Goal: Register for event/course

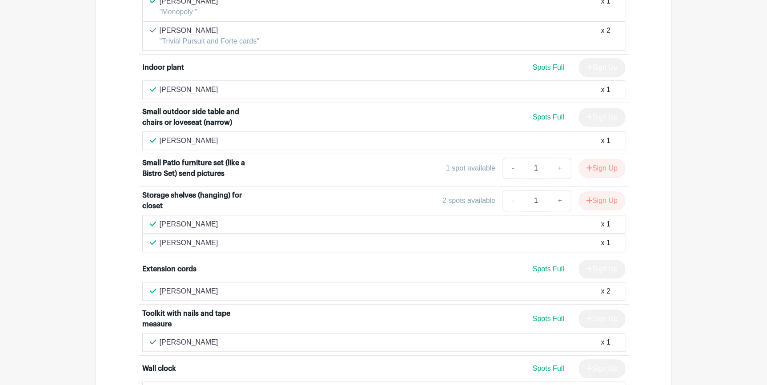
scroll to position [1939, 0]
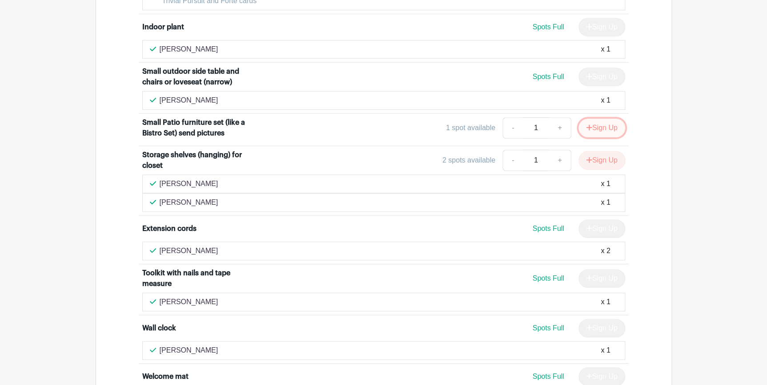
click at [605, 119] on button "Sign Up" at bounding box center [601, 128] width 47 height 19
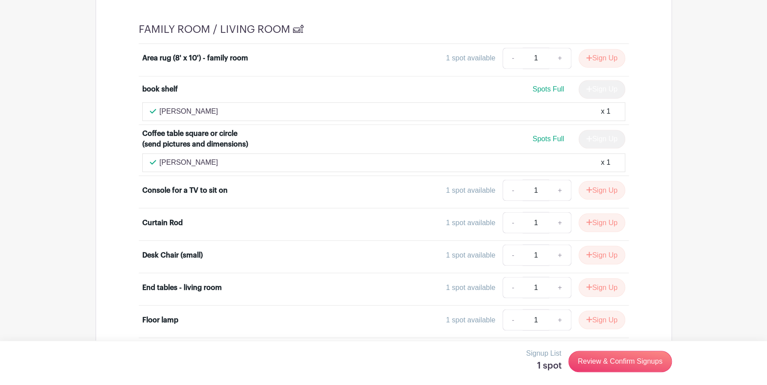
scroll to position [4040, 0]
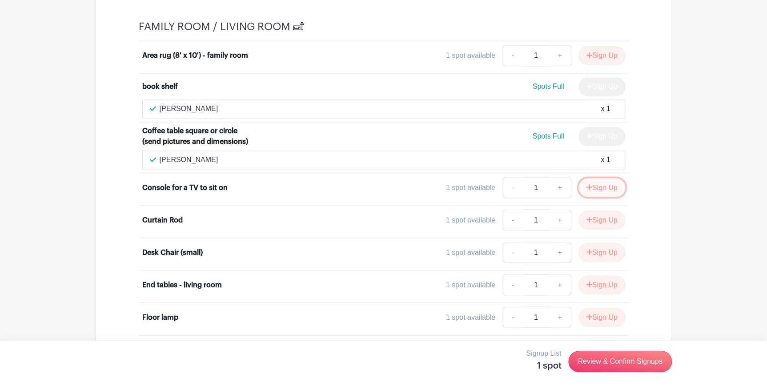
click at [602, 178] on button "Sign Up" at bounding box center [601, 187] width 47 height 19
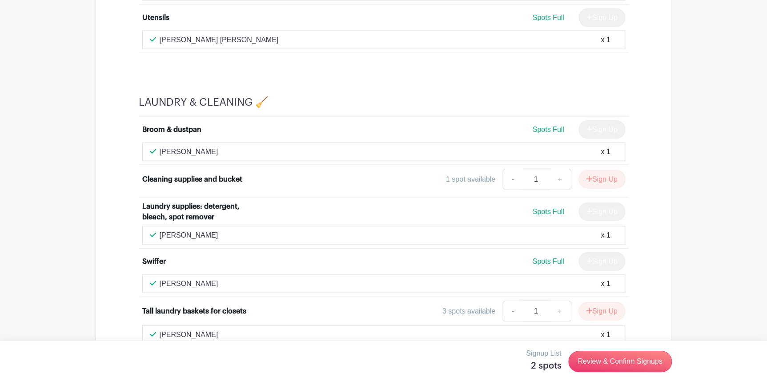
scroll to position [6043, 0]
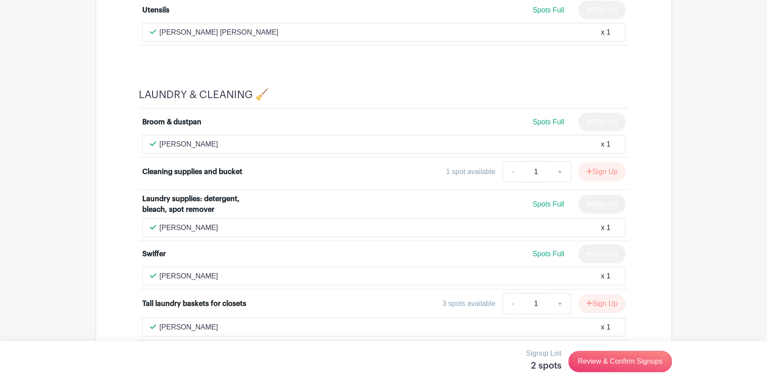
click at [600, 346] on button "Sign Up" at bounding box center [601, 355] width 47 height 19
click at [619, 363] on link "Review & Confirm Signups" at bounding box center [619, 361] width 103 height 21
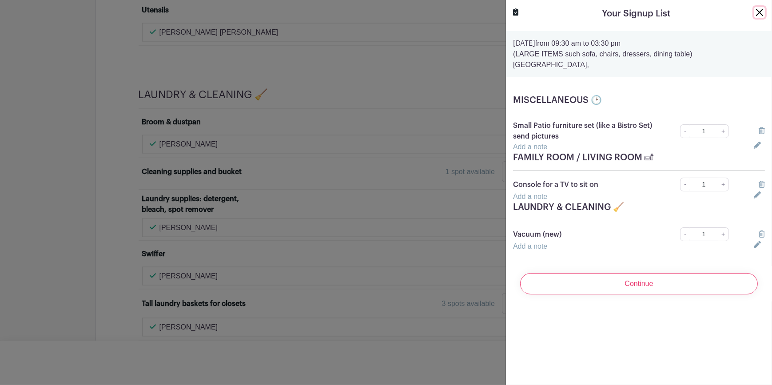
click at [755, 13] on button "Close" at bounding box center [760, 12] width 11 height 11
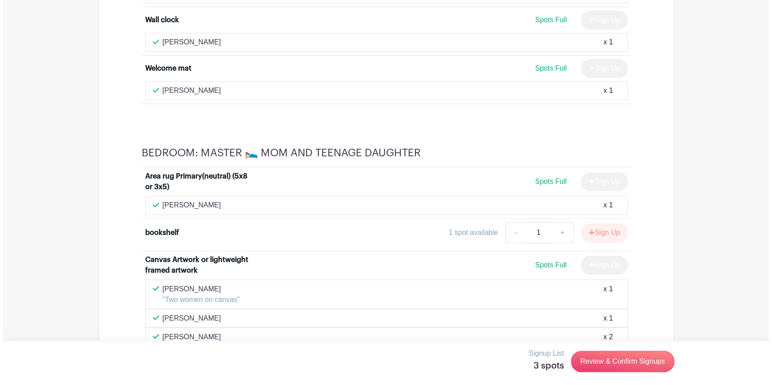
scroll to position [2204, 0]
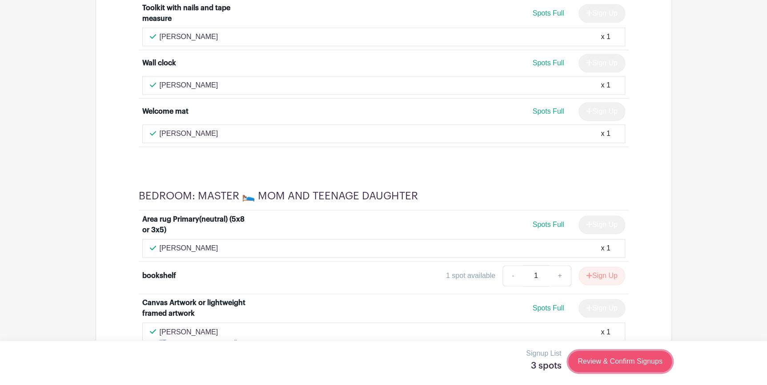
click at [624, 367] on link "Review & Confirm Signups" at bounding box center [619, 361] width 103 height 21
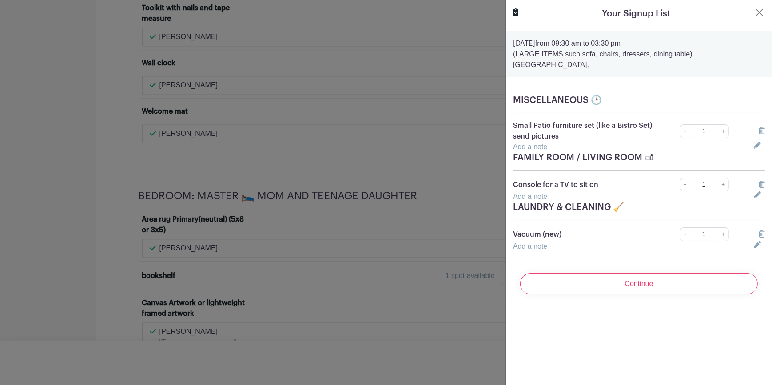
click at [759, 184] on icon at bounding box center [762, 184] width 6 height 7
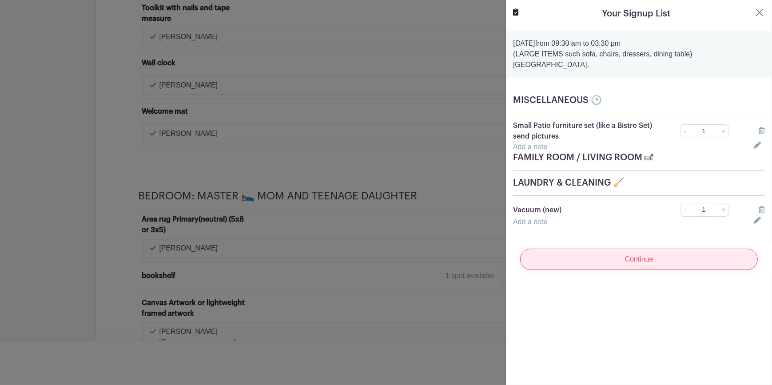
click at [639, 260] on input "Continue" at bounding box center [639, 259] width 238 height 21
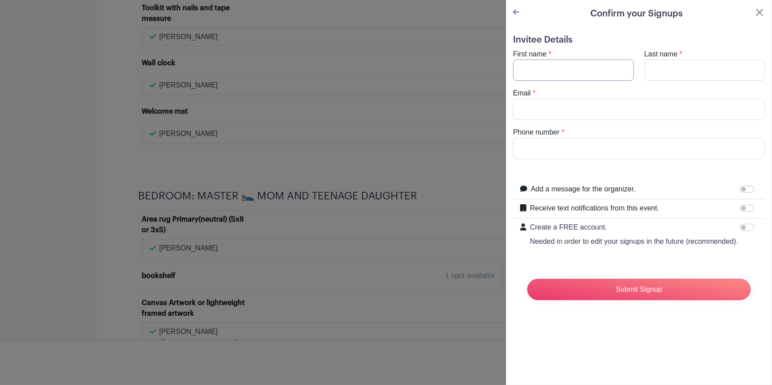
click at [563, 68] on input "First name" at bounding box center [573, 70] width 121 height 21
type input "[PERSON_NAME]"
type input "[EMAIL_ADDRESS][DOMAIN_NAME]"
type input "9253483991"
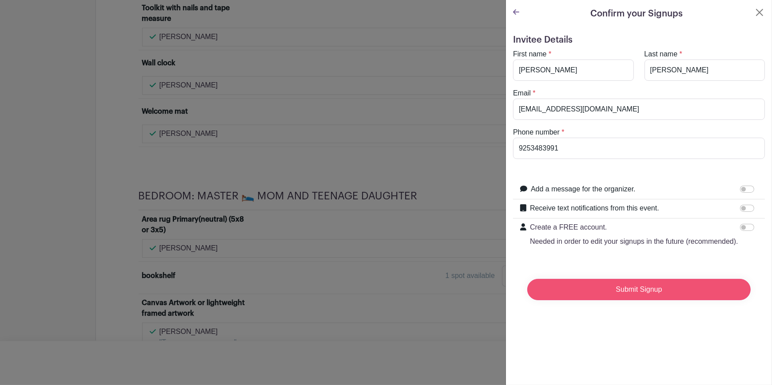
click at [638, 297] on input "Submit Signup" at bounding box center [640, 289] width 224 height 21
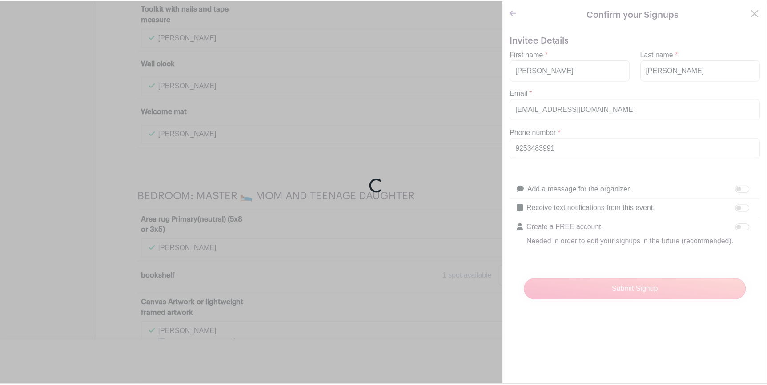
scroll to position [2223, 0]
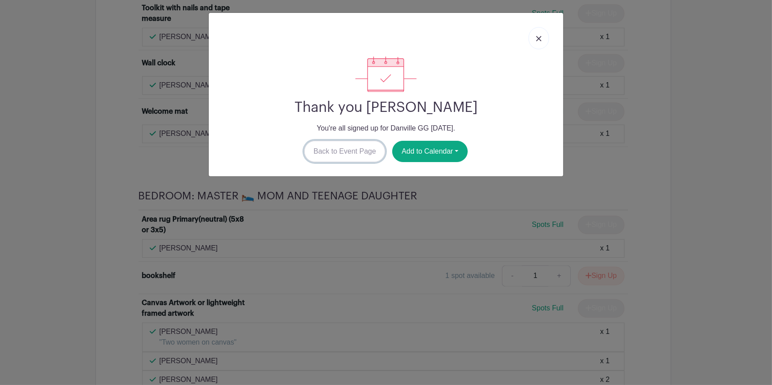
click at [333, 154] on link "Back to Event Page" at bounding box center [344, 151] width 81 height 21
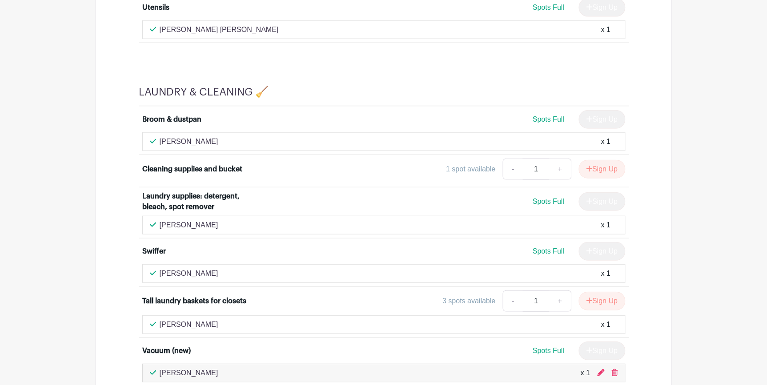
scroll to position [6077, 0]
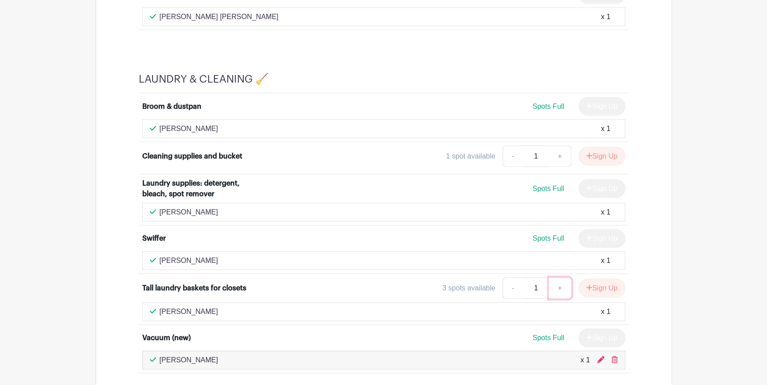
click at [560, 278] on link "+" at bounding box center [559, 288] width 22 height 21
type input "3"
click at [560, 278] on link "+" at bounding box center [559, 288] width 22 height 21
click at [607, 279] on button "Sign Up" at bounding box center [601, 288] width 47 height 19
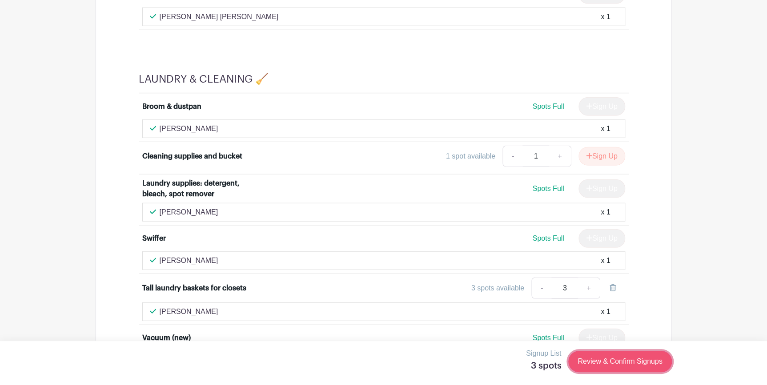
click at [622, 358] on link "Review & Confirm Signups" at bounding box center [619, 361] width 103 height 21
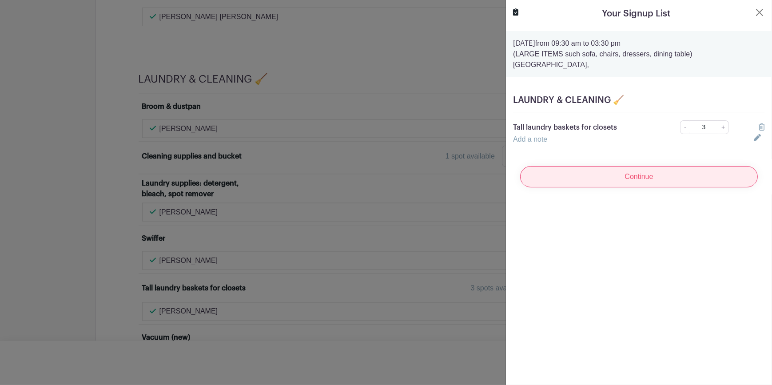
click at [636, 176] on input "Continue" at bounding box center [639, 176] width 238 height 21
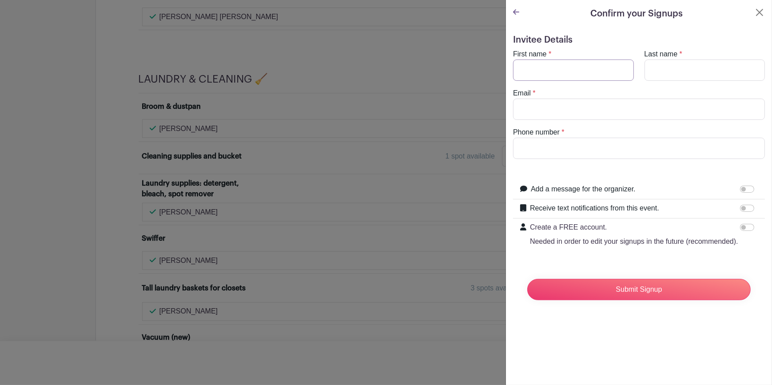
click at [556, 62] on input "First name" at bounding box center [573, 70] width 121 height 21
type input "[PERSON_NAME]"
type input "[EMAIL_ADDRESS][DOMAIN_NAME]"
type input "9253483991"
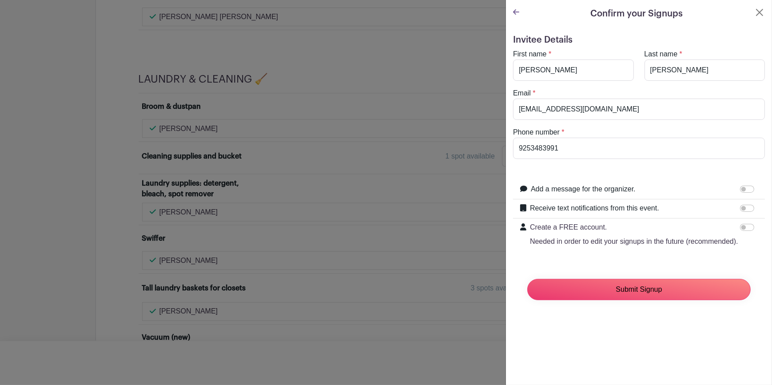
click at [636, 300] on input "Submit Signup" at bounding box center [640, 289] width 224 height 21
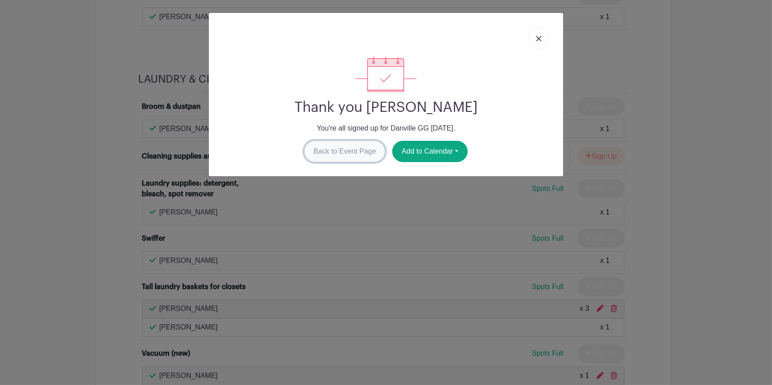
click at [337, 145] on link "Back to Event Page" at bounding box center [344, 151] width 81 height 21
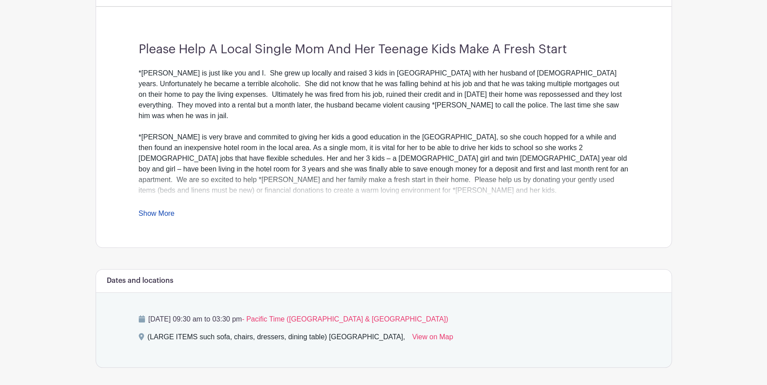
scroll to position [242, 0]
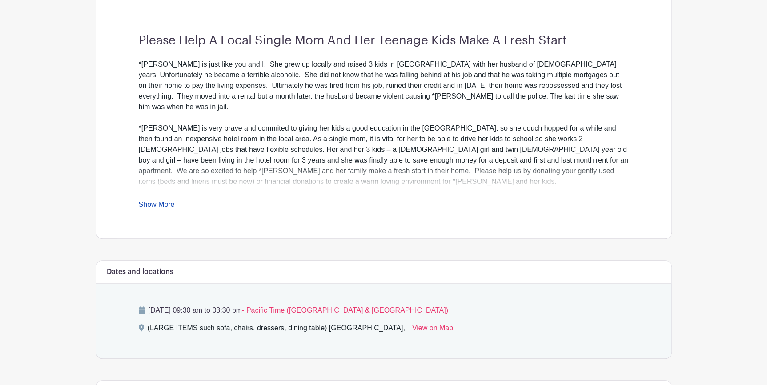
click at [166, 205] on link "Show More" at bounding box center [157, 206] width 36 height 11
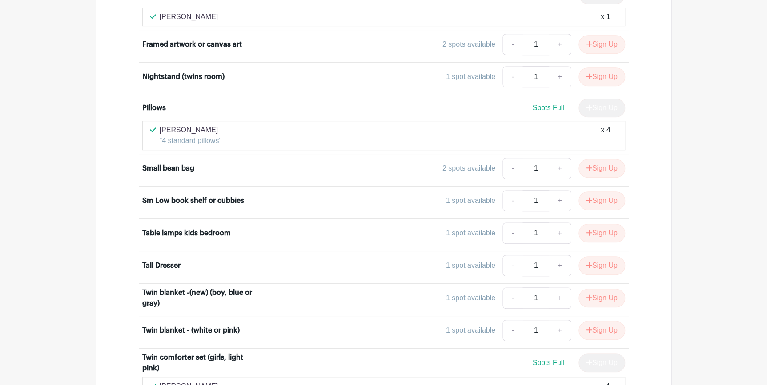
scroll to position [3595, 0]
